Goal: Transaction & Acquisition: Purchase product/service

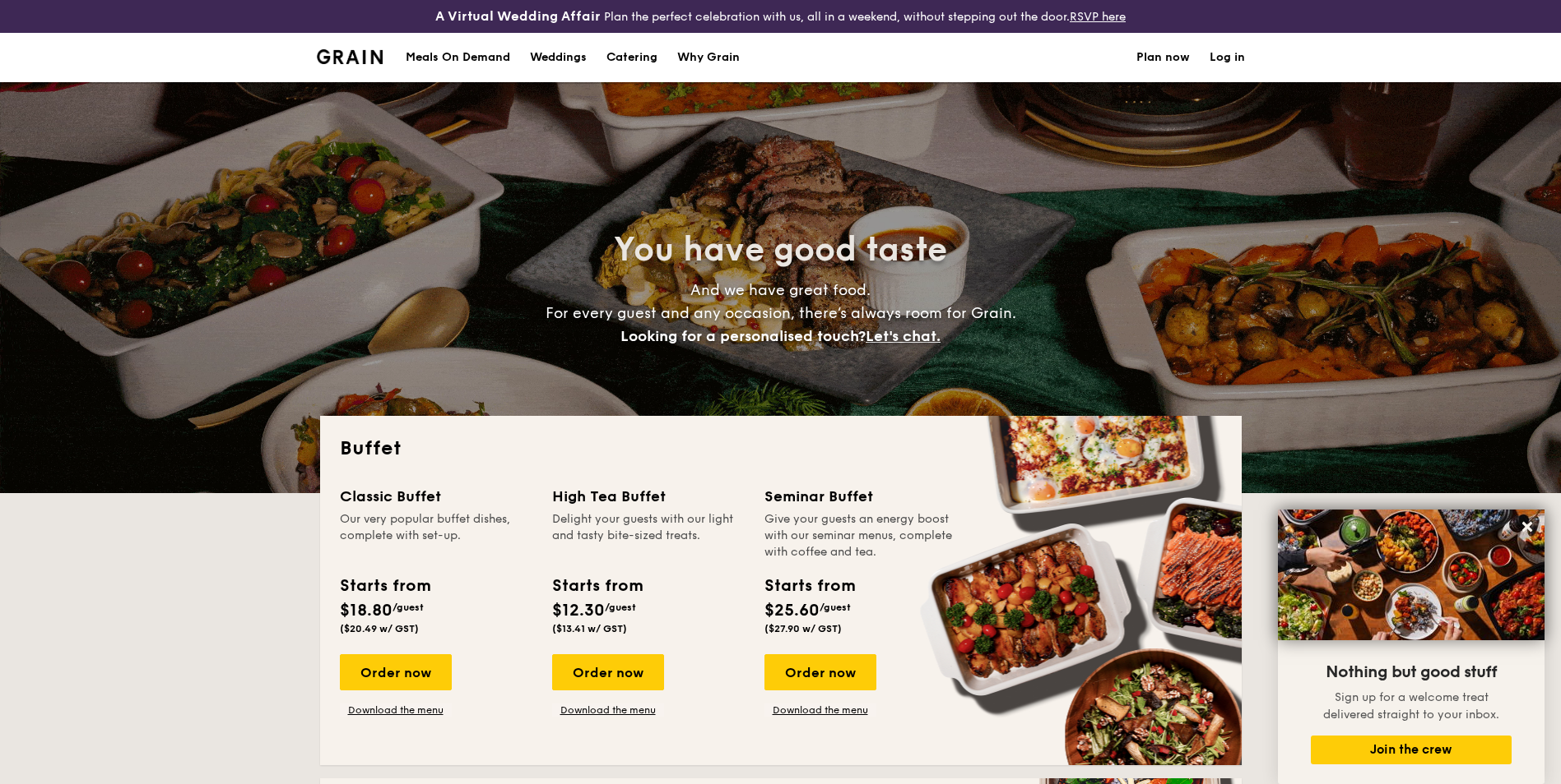
select select
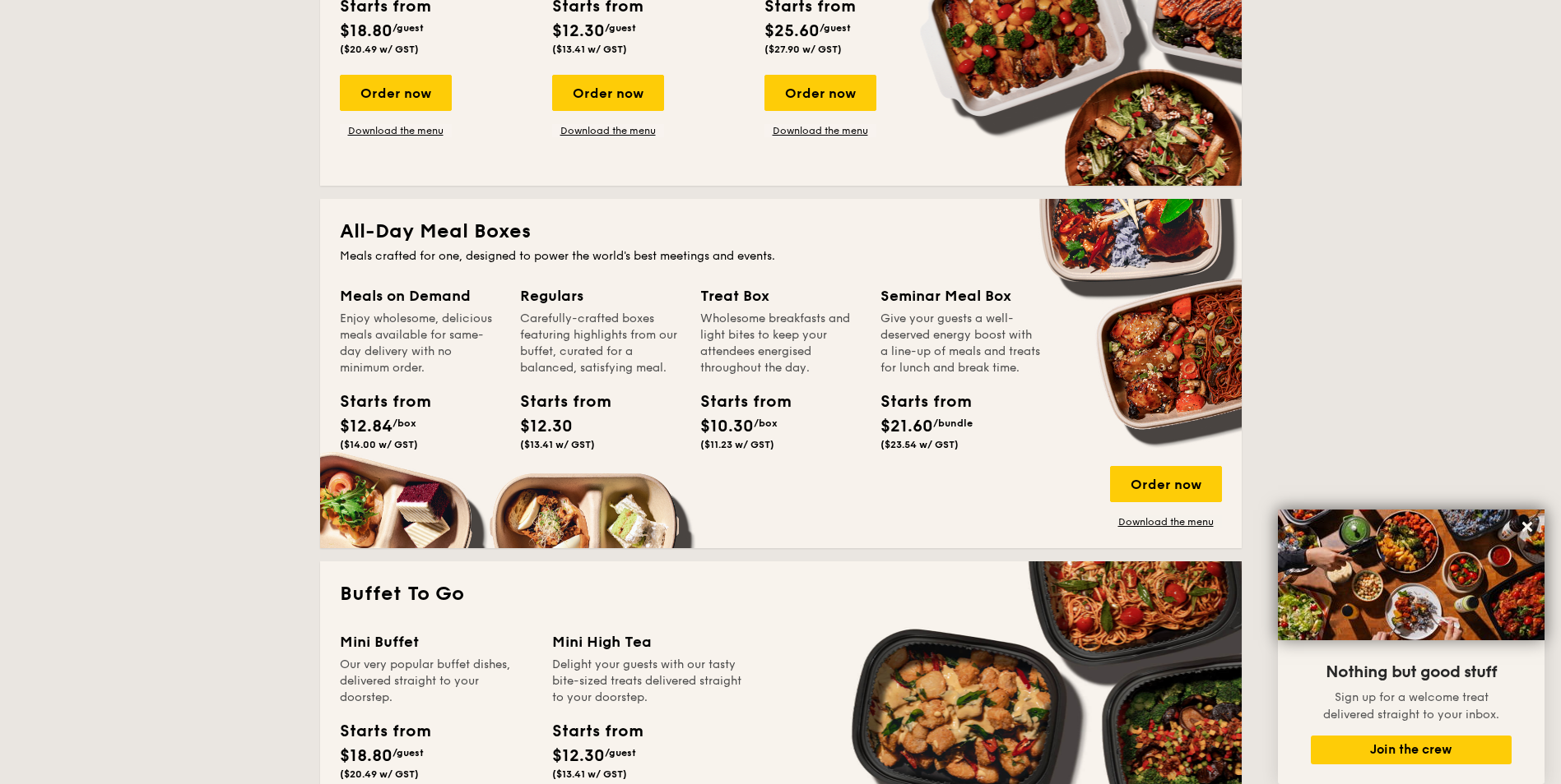
scroll to position [596, 0]
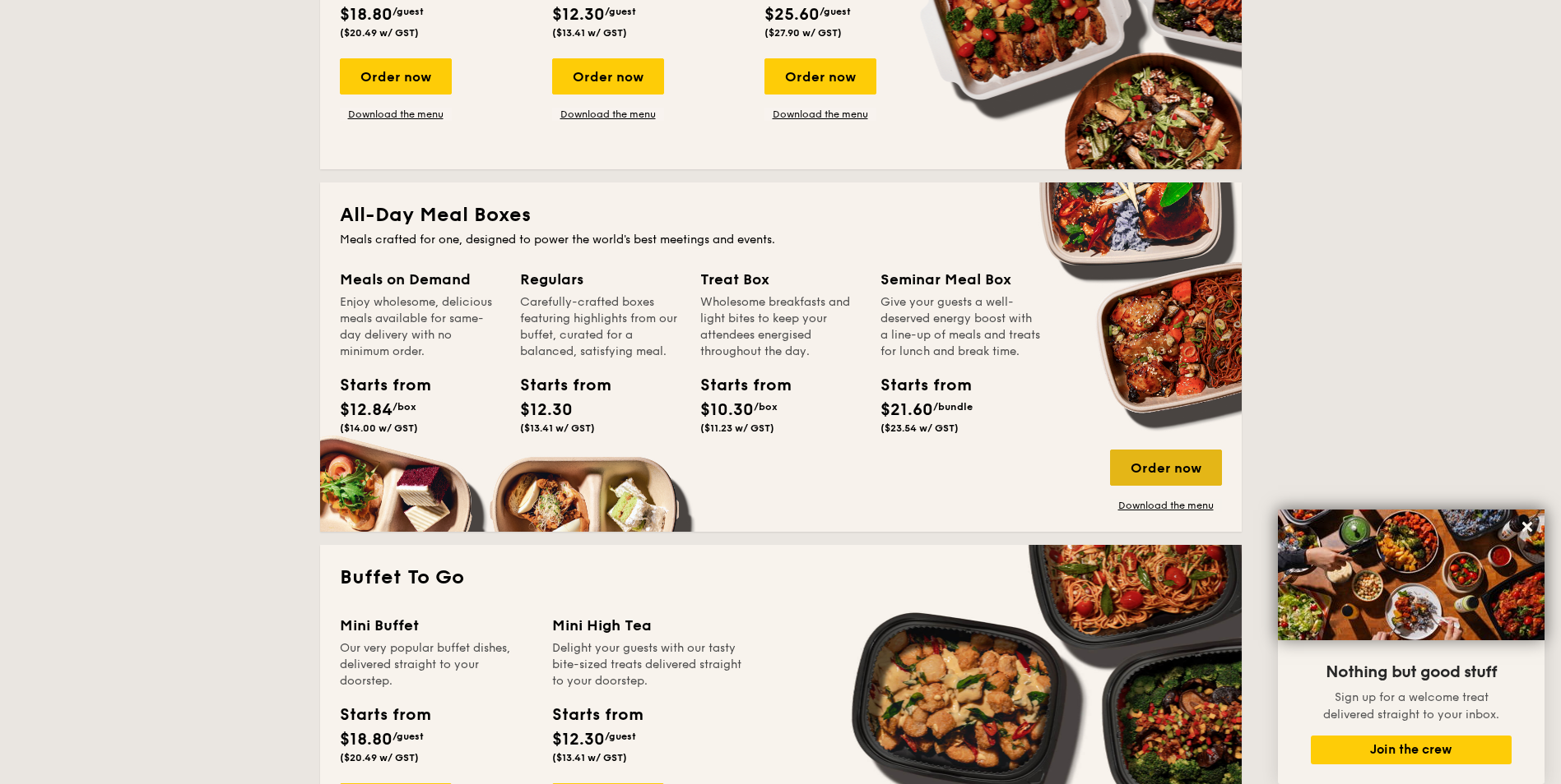
click at [1148, 469] on div "Order now" at bounding box center [1166, 468] width 112 height 36
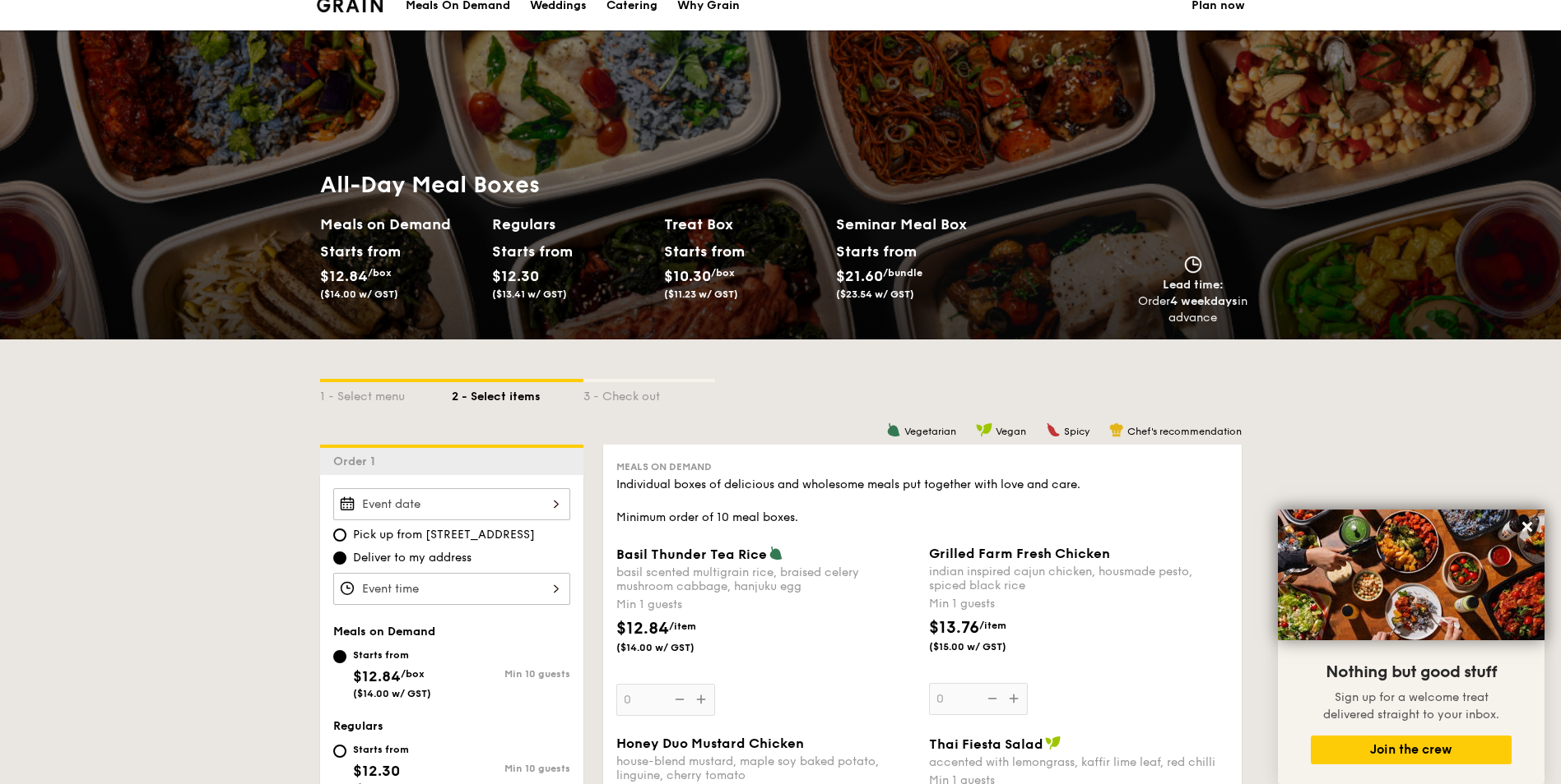
scroll to position [411, 0]
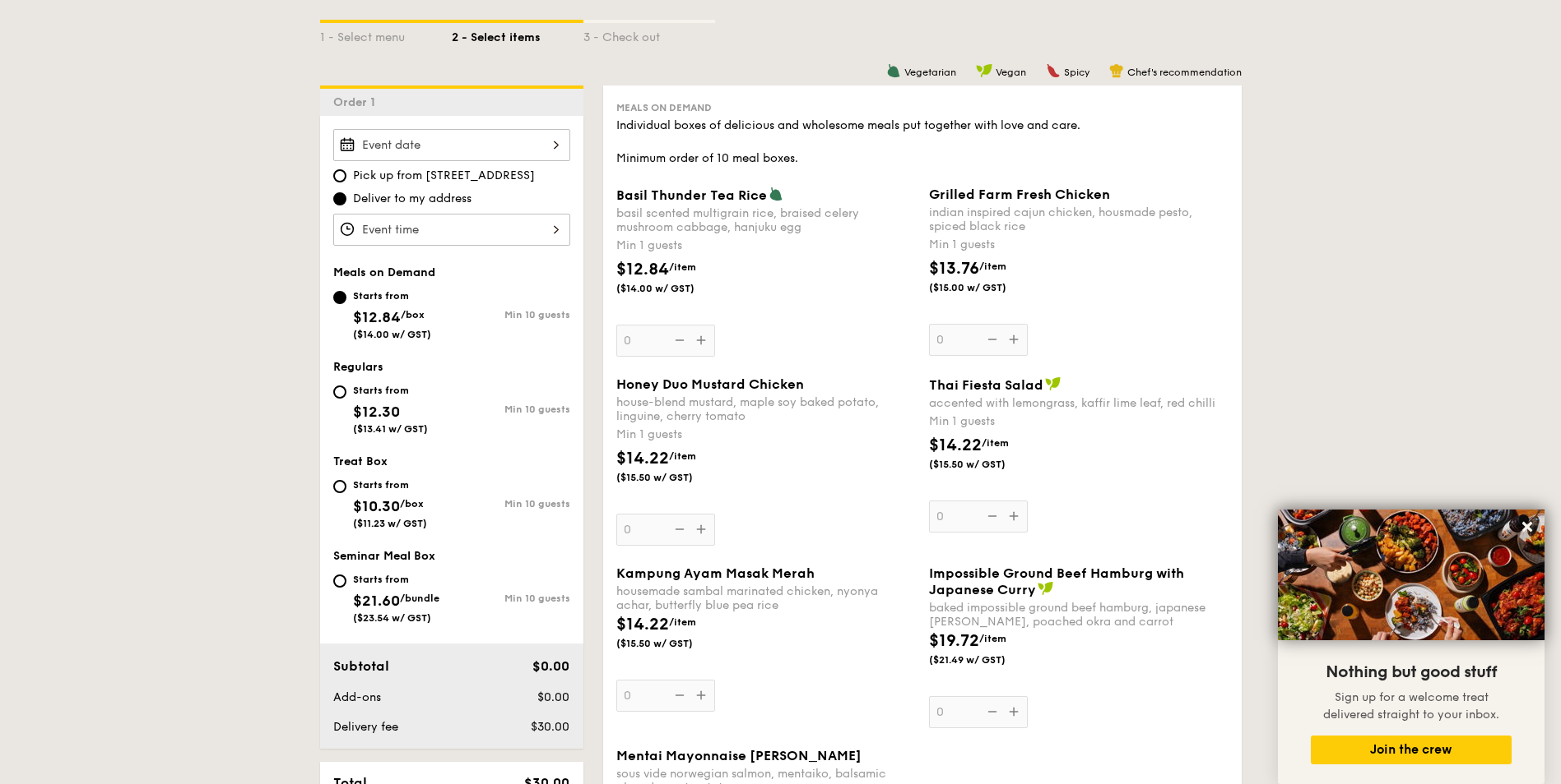
click at [984, 72] on img at bounding box center [984, 70] width 17 height 15
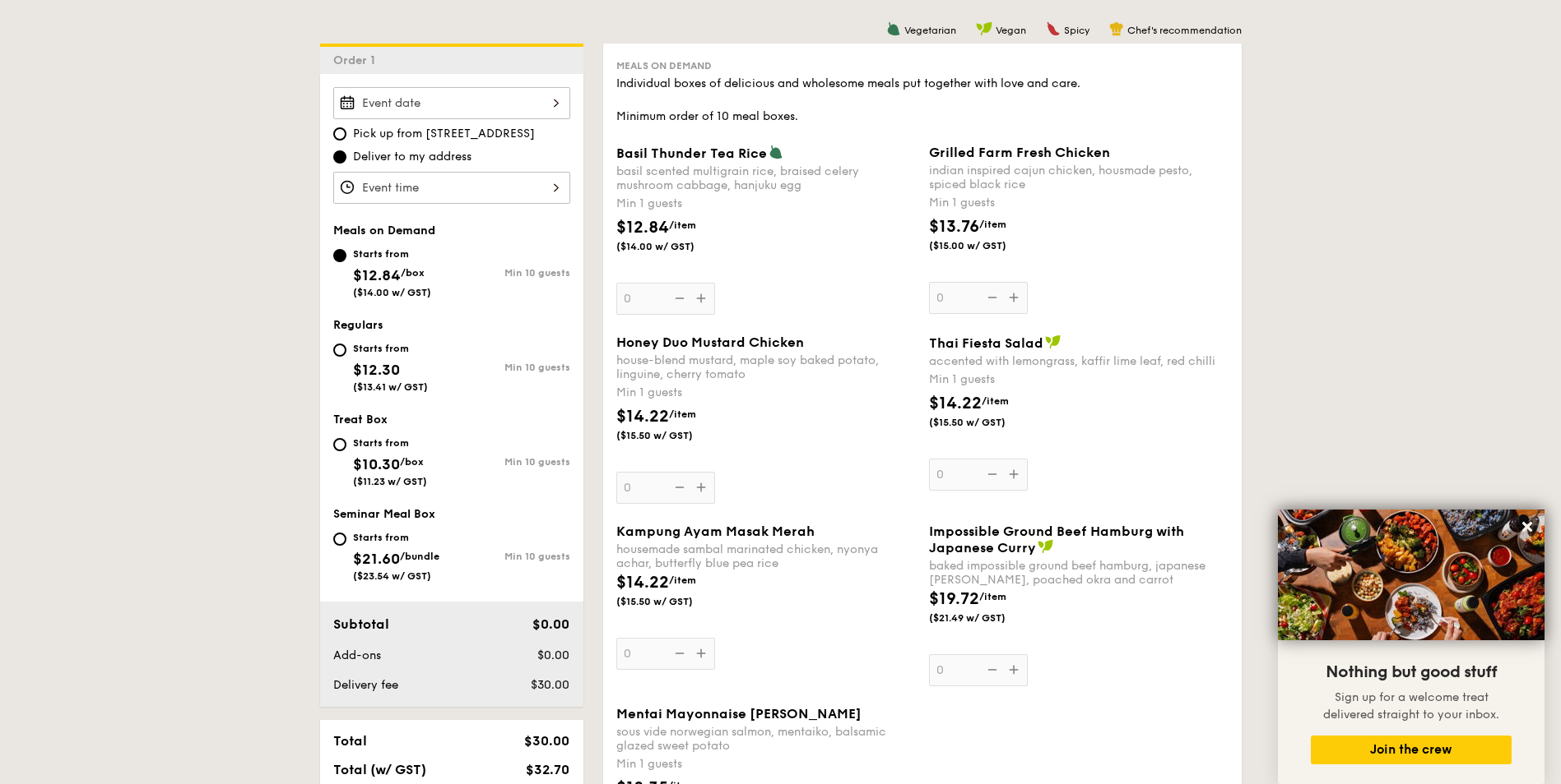
scroll to position [493, 0]
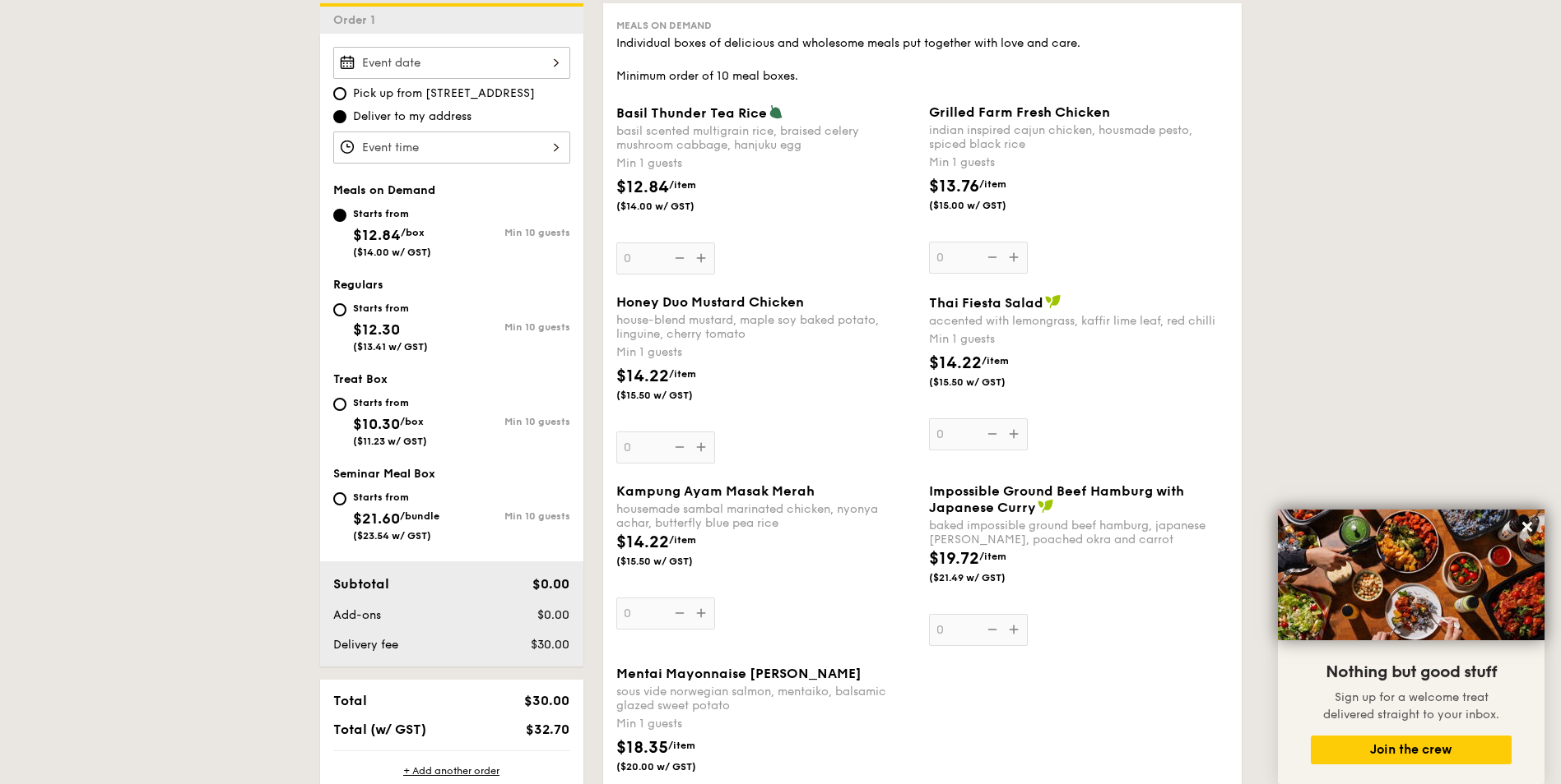
click at [1049, 301] on img at bounding box center [1052, 301] width 17 height 15
click at [1028, 419] on input "0" at bounding box center [979, 434] width 99 height 33
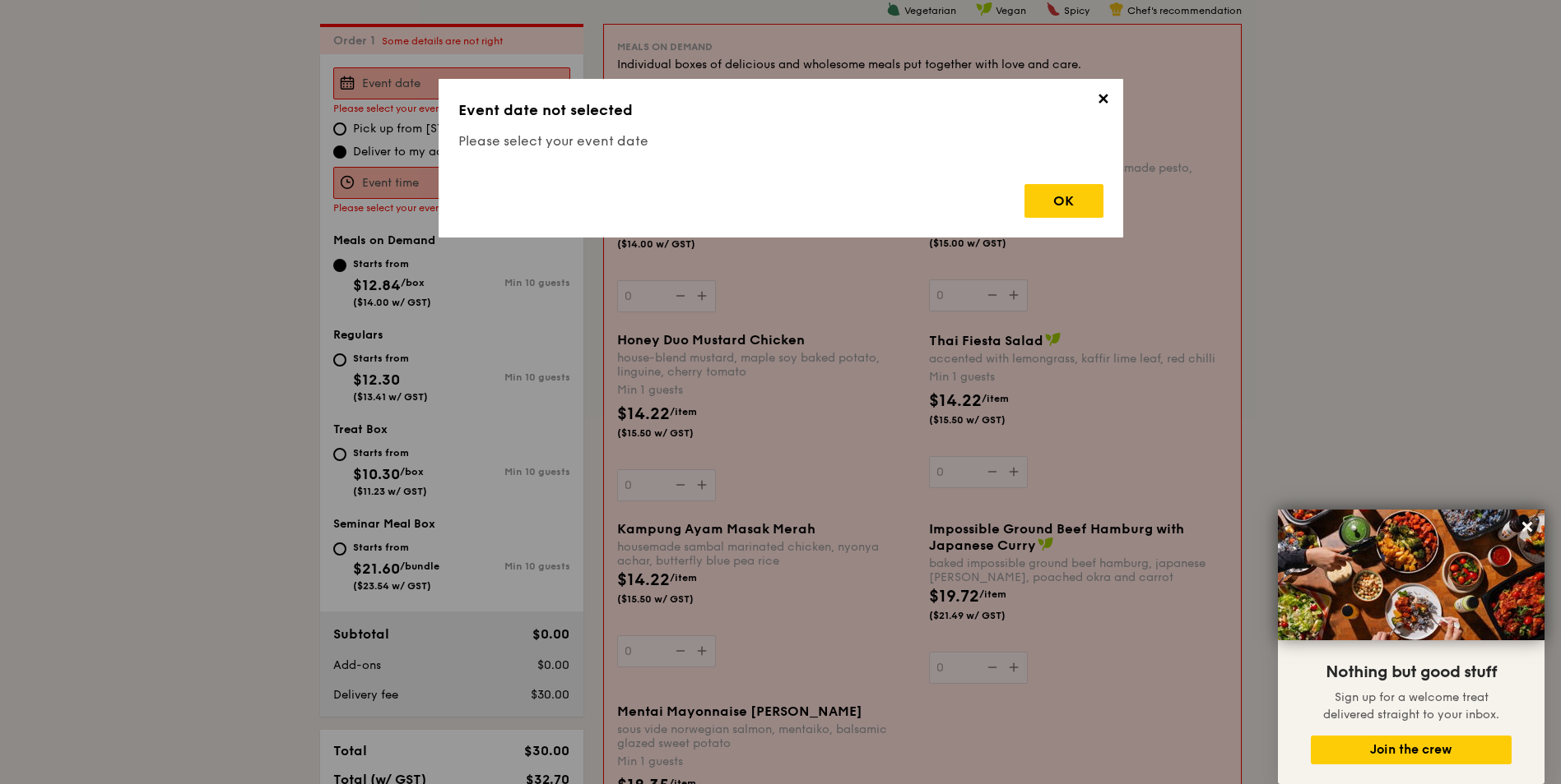
scroll to position [472, 0]
click at [1039, 202] on div "OK" at bounding box center [1063, 201] width 79 height 33
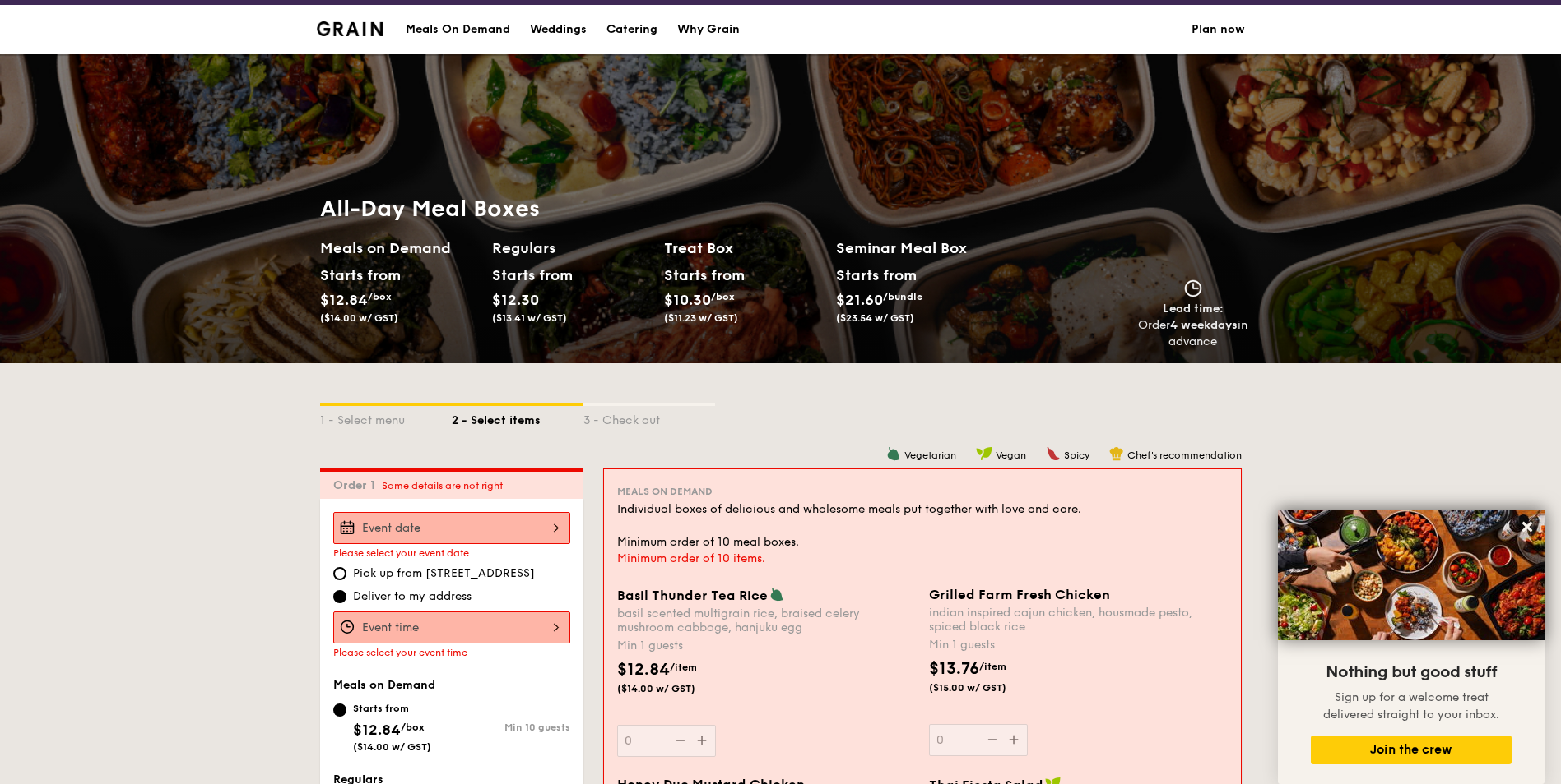
scroll to position [0, 0]
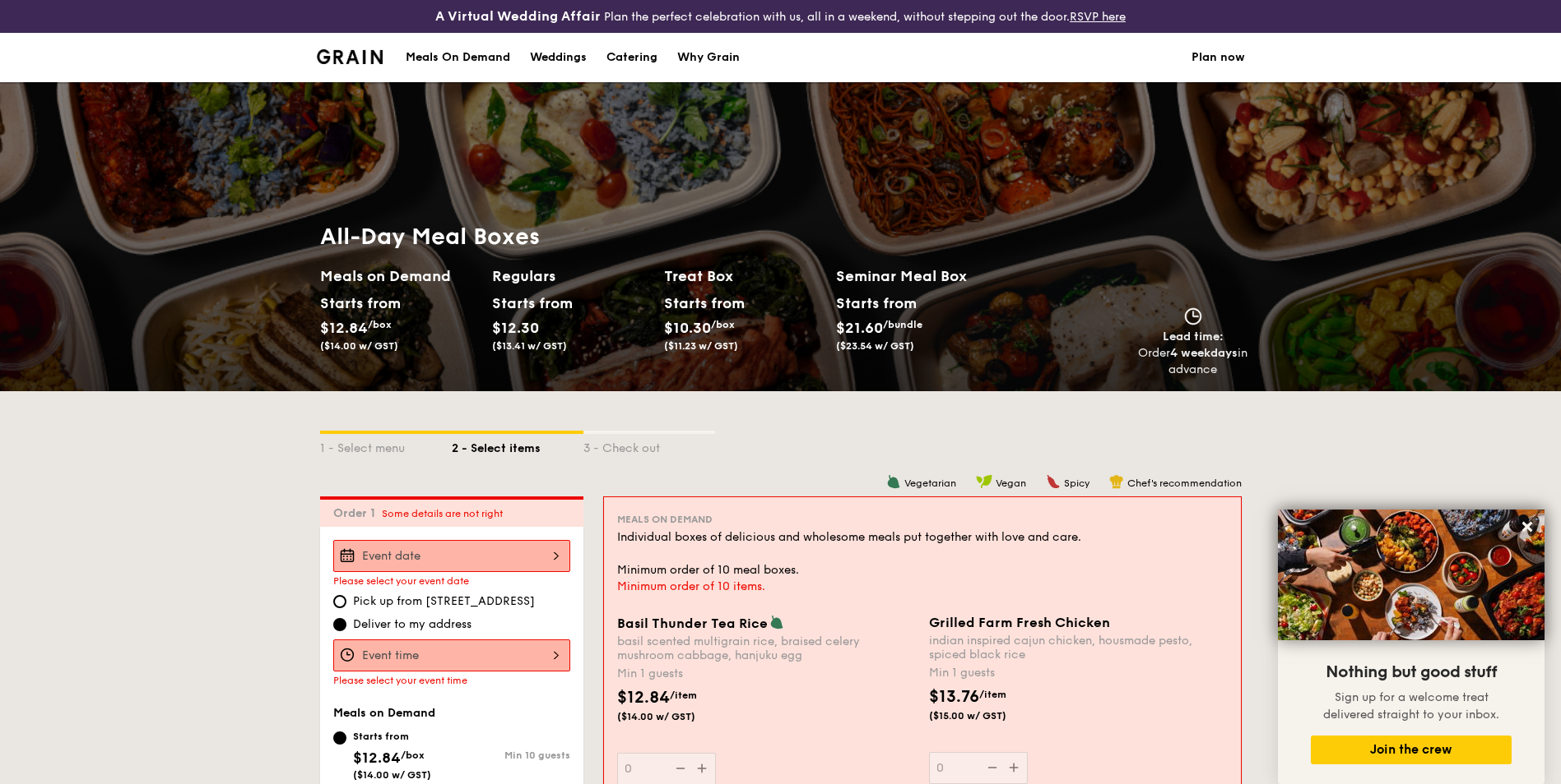
select select
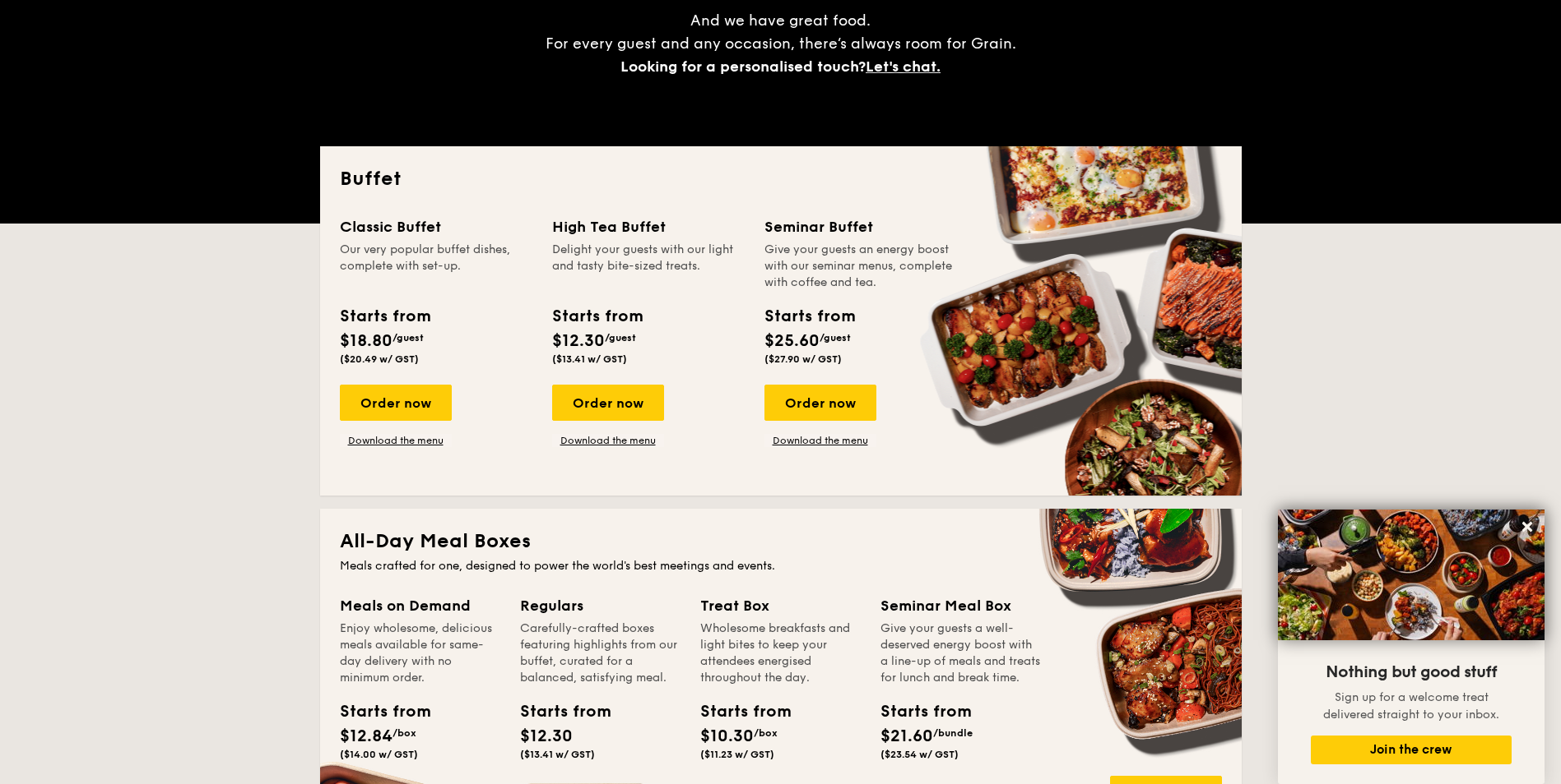
scroll to position [82, 0]
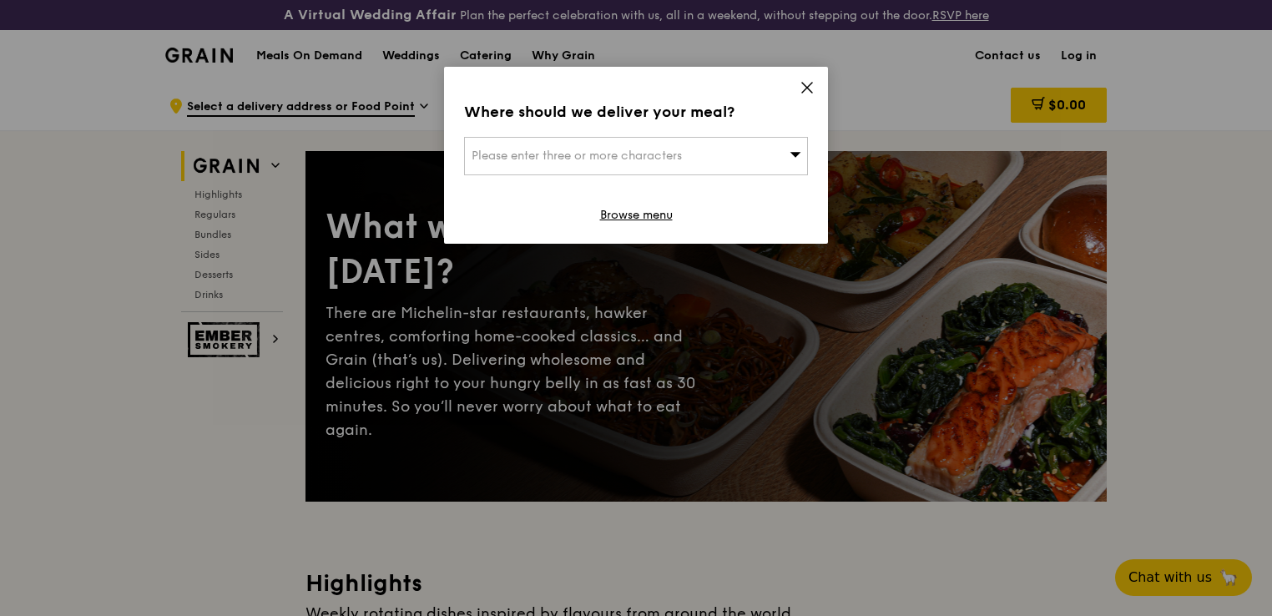
click at [690, 154] on div "Please enter three or more characters" at bounding box center [636, 156] width 344 height 38
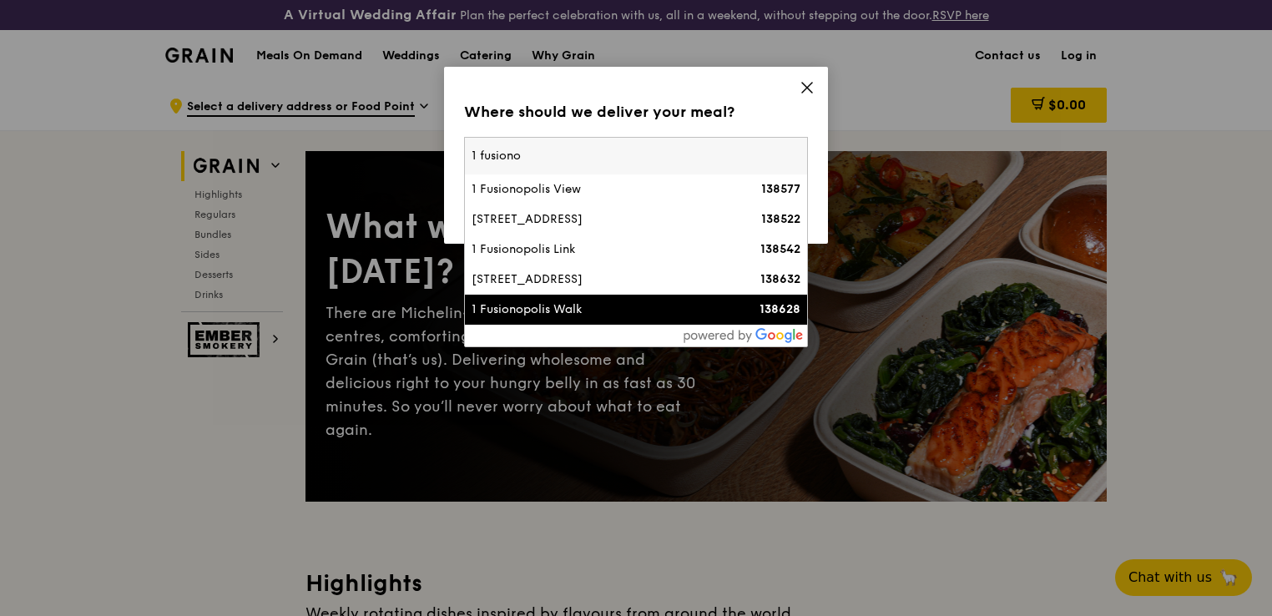
type input "1 fusiono"
click at [597, 306] on div "1 Fusionopolis Walk" at bounding box center [595, 309] width 247 height 17
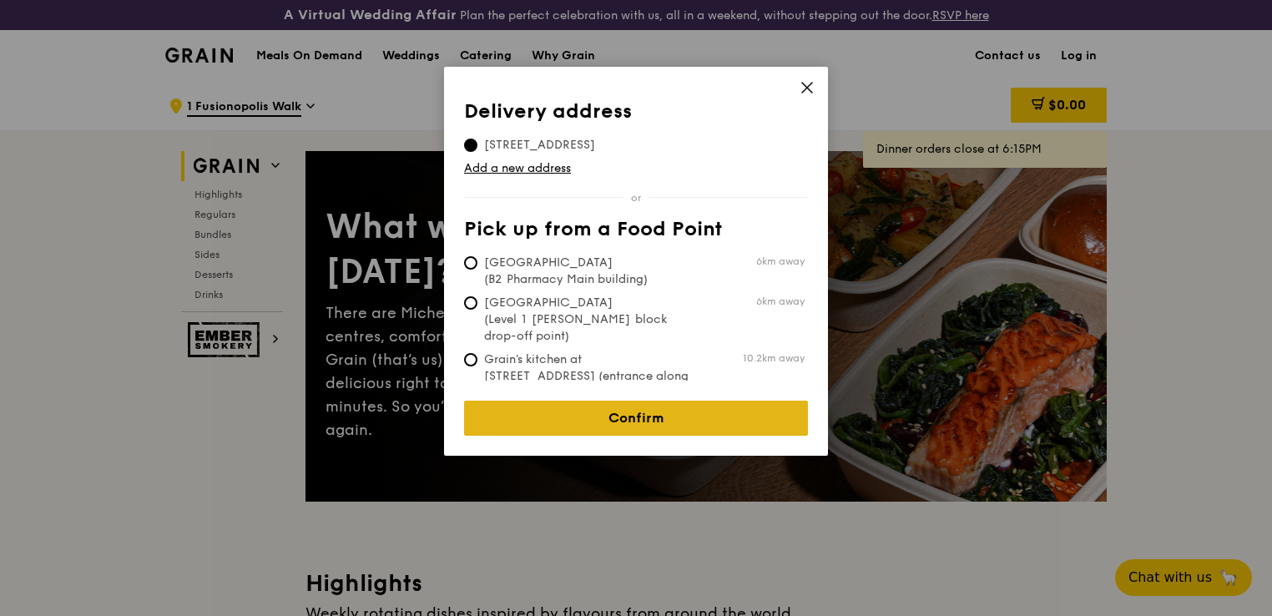
click at [649, 401] on link "Confirm" at bounding box center [636, 418] width 344 height 35
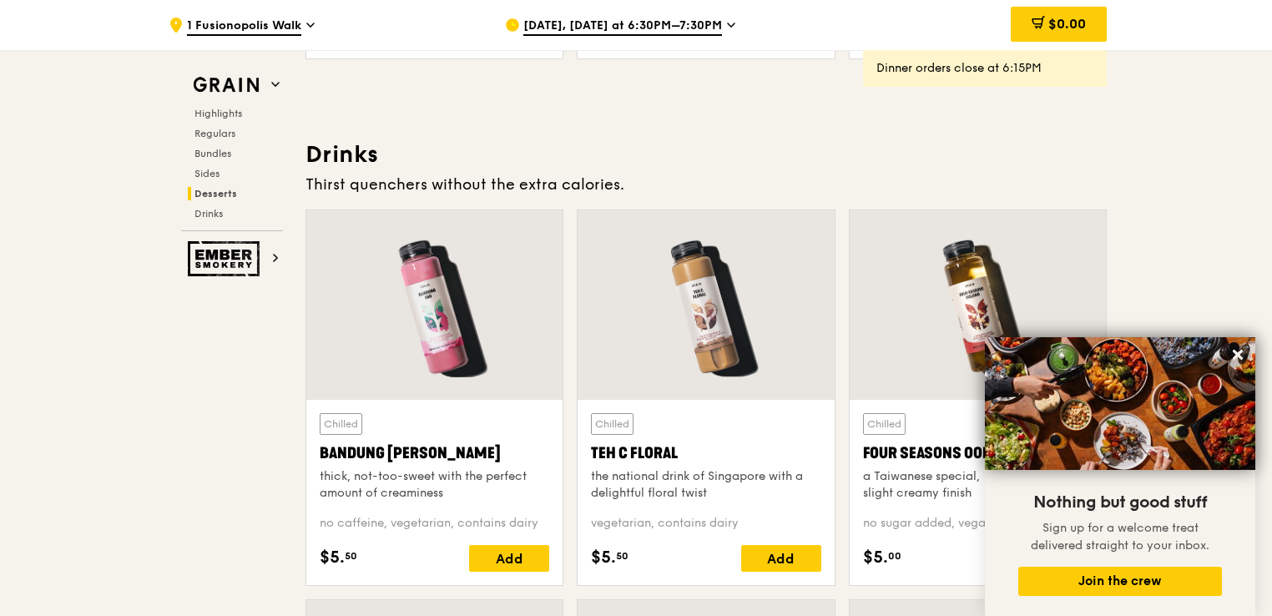
scroll to position [5383, 0]
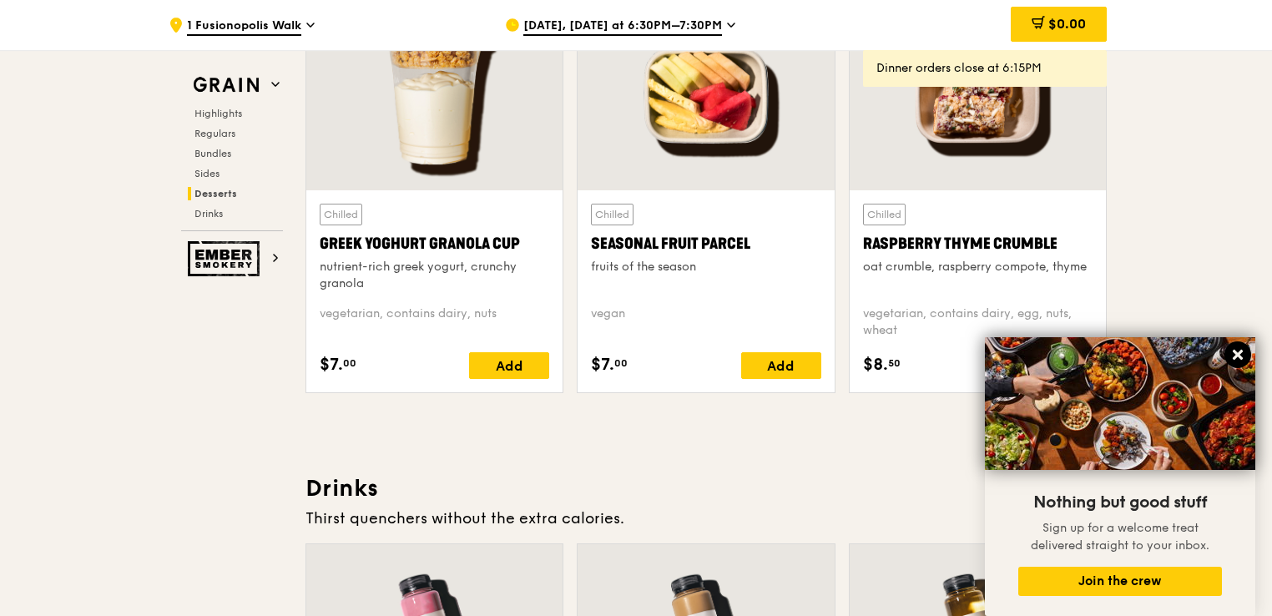
click at [1236, 353] on icon at bounding box center [1238, 355] width 10 height 10
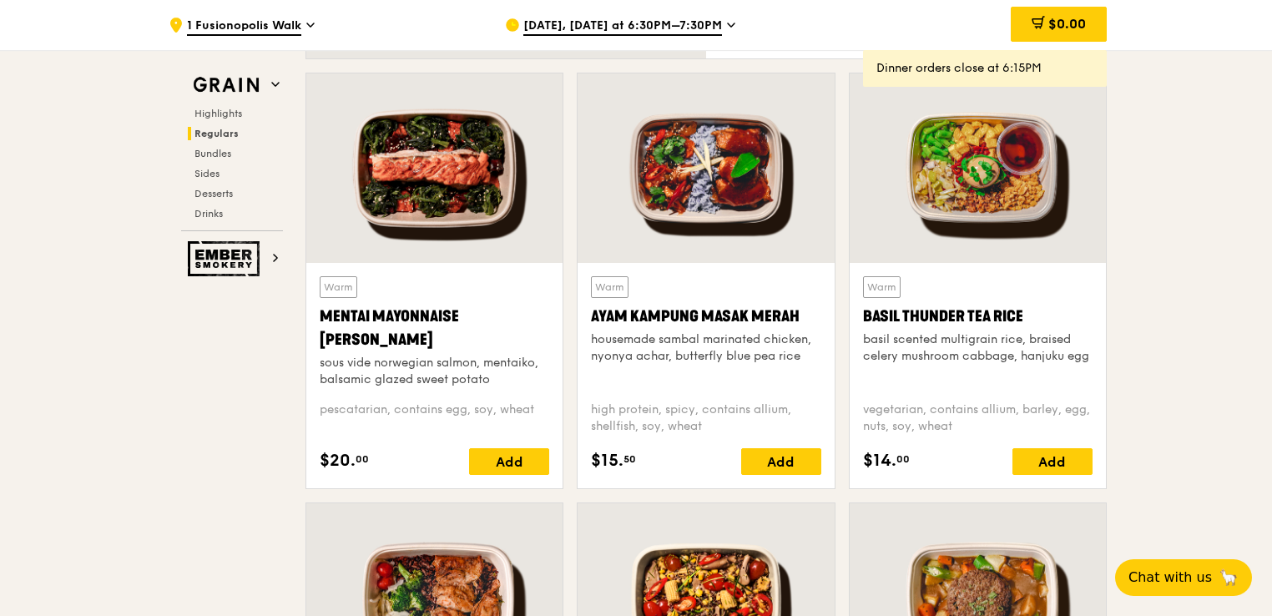
scroll to position [1252, 0]
